Goal: Task Accomplishment & Management: Manage account settings

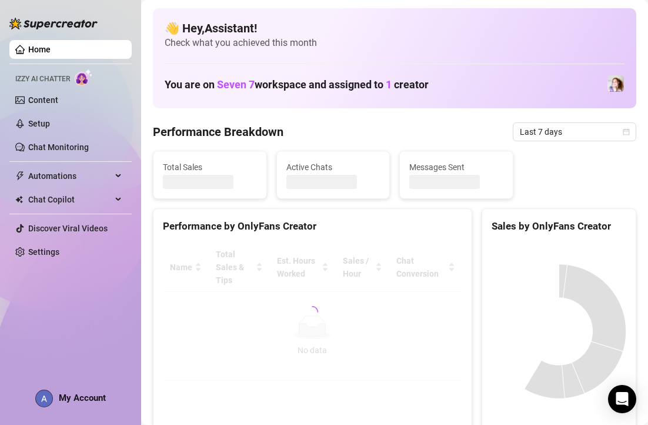
click at [44, 394] on img at bounding box center [44, 398] width 16 height 16
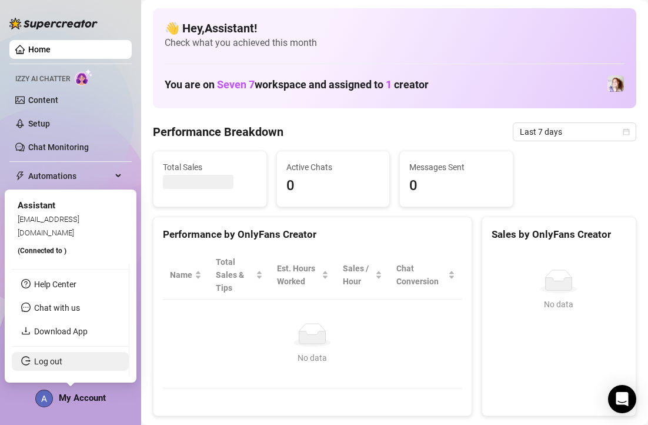
click at [59, 360] on link "Log out" at bounding box center [48, 360] width 28 height 9
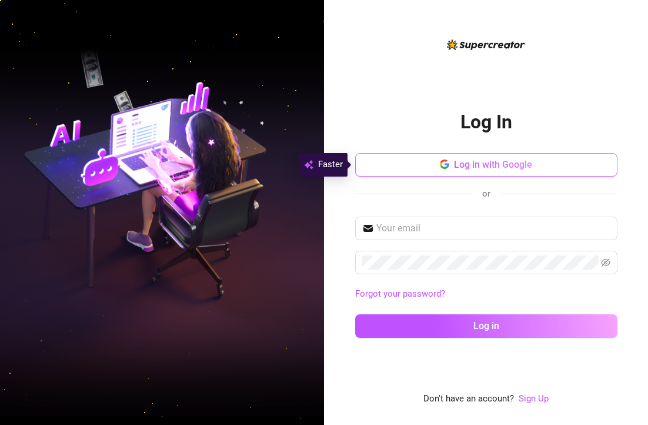
click at [449, 166] on icon "button" at bounding box center [447, 165] width 5 height 5
